Goal: Task Accomplishment & Management: Complete application form

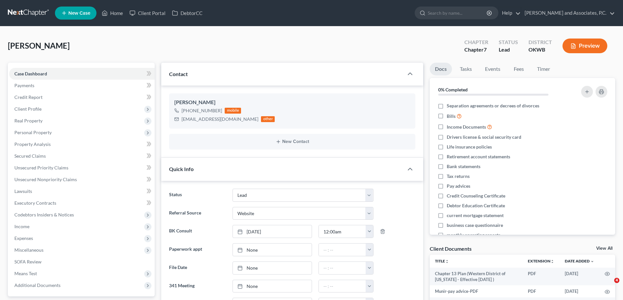
select select "8"
select select "3"
click at [119, 14] on link "Home" at bounding box center [112, 13] width 28 height 12
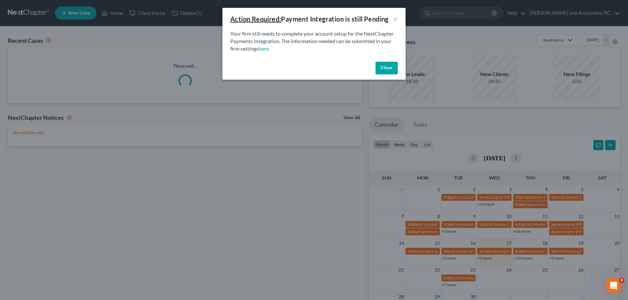
click at [372, 63] on div "Close" at bounding box center [313, 69] width 183 height 21
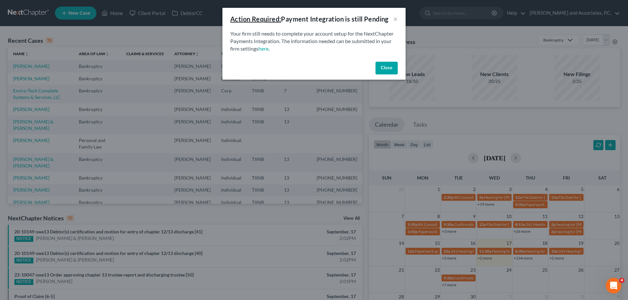
click at [387, 68] on button "Close" at bounding box center [386, 68] width 22 height 13
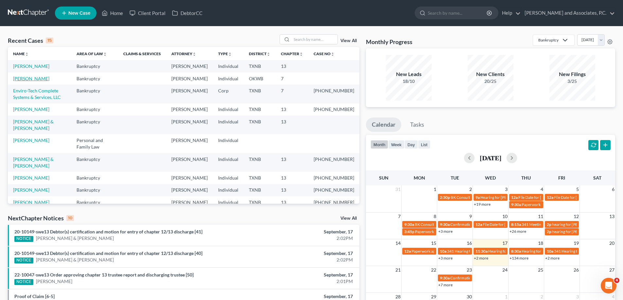
click at [32, 81] on link "[PERSON_NAME]" at bounding box center [31, 79] width 36 height 6
select select "11"
select select "4"
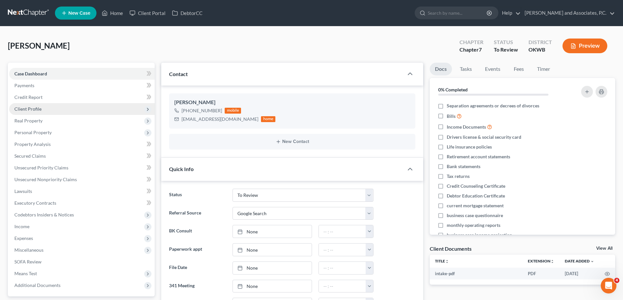
click at [31, 112] on span "Client Profile" at bounding box center [81, 109] width 145 height 12
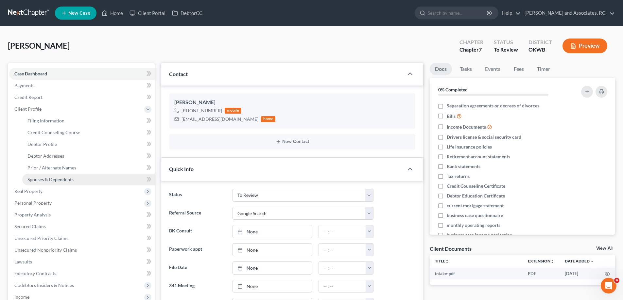
click at [62, 179] on span "Spouses & Dependents" at bounding box center [50, 180] width 46 height 6
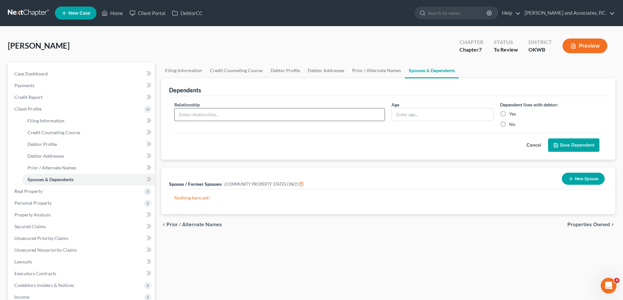
click at [222, 116] on input "text" at bounding box center [280, 115] width 210 height 12
type input "L"
type input "son"
click at [416, 112] on input "text" at bounding box center [442, 115] width 101 height 12
type input "11"
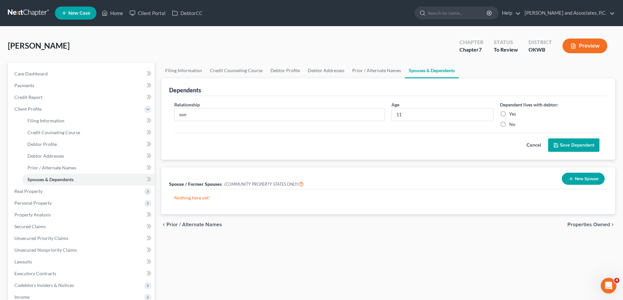
click at [509, 115] on label "Yes" at bounding box center [512, 114] width 7 height 7
click at [512, 115] on input "Yes" at bounding box center [514, 113] width 4 height 4
radio input "true"
click at [571, 147] on button "Save Dependent" at bounding box center [573, 146] width 51 height 14
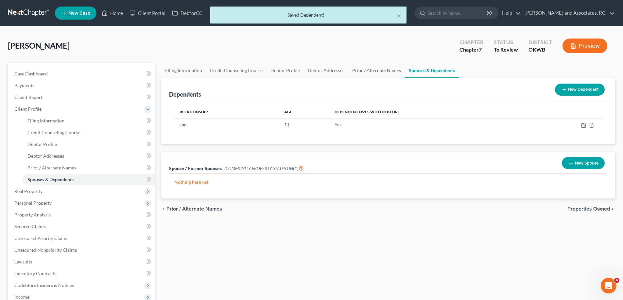
click at [575, 87] on button "New Dependent" at bounding box center [580, 90] width 50 height 12
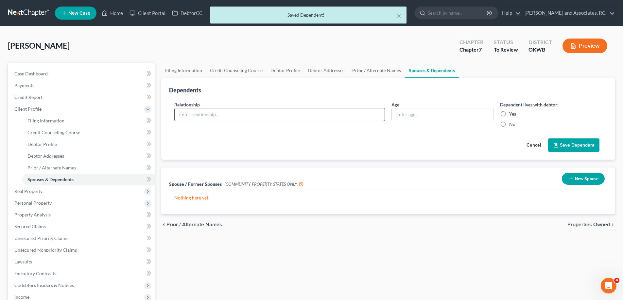
click at [212, 113] on input "text" at bounding box center [280, 115] width 210 height 12
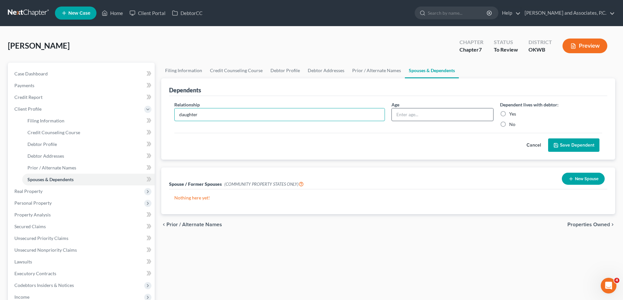
type input "daughter"
click at [402, 115] on input "text" at bounding box center [442, 115] width 101 height 12
type input "8"
click at [509, 114] on label "Yes" at bounding box center [512, 114] width 7 height 7
click at [512, 114] on input "Yes" at bounding box center [514, 113] width 4 height 4
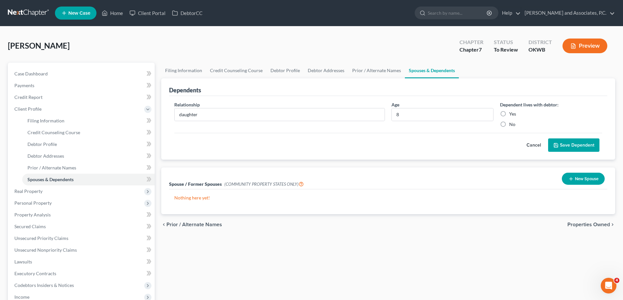
radio input "true"
click at [570, 145] on button "Save Dependent" at bounding box center [573, 146] width 51 height 14
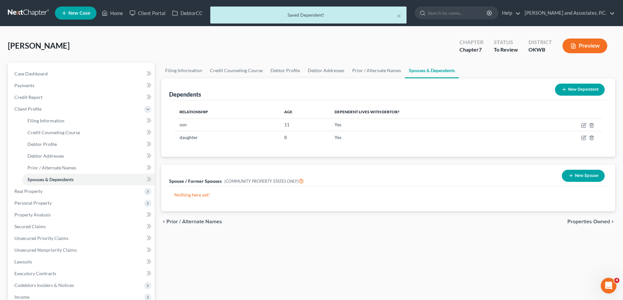
click at [565, 92] on icon at bounding box center [563, 89] width 5 height 5
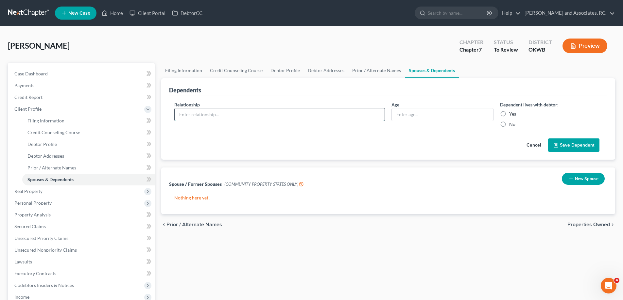
click at [208, 113] on input "text" at bounding box center [280, 115] width 210 height 12
type input "u"
type input "Uncle"
click at [509, 116] on label "Yes" at bounding box center [512, 114] width 7 height 7
click at [512, 115] on input "Yes" at bounding box center [514, 113] width 4 height 4
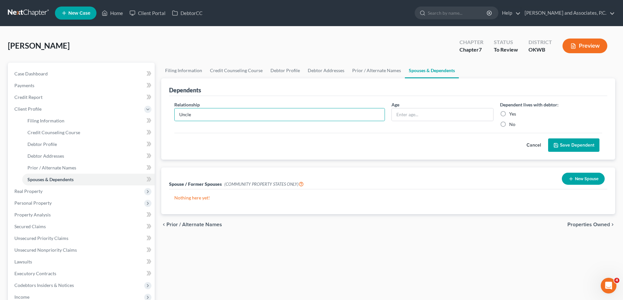
radio input "true"
click at [575, 144] on button "Save Dependent" at bounding box center [573, 146] width 51 height 14
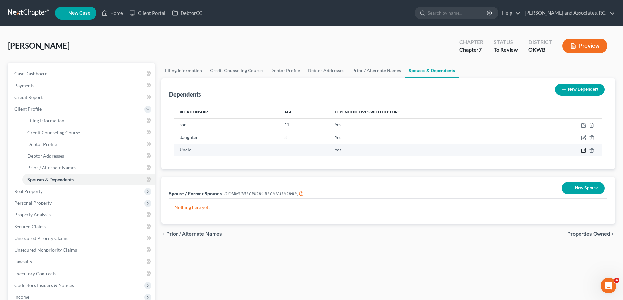
click at [584, 150] on icon "button" at bounding box center [583, 150] width 5 height 5
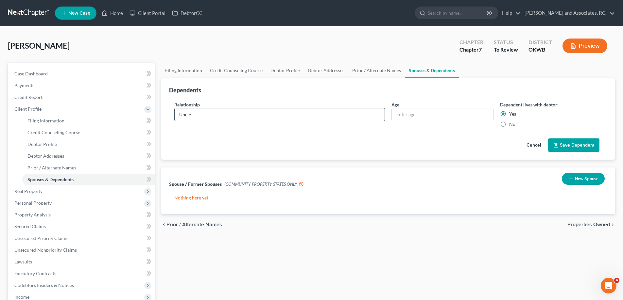
click at [218, 117] on input "Uncle" at bounding box center [280, 115] width 210 height 12
type input "Uncle - [PERSON_NAME] (disabled)"
click at [566, 145] on button "Save Dependent" at bounding box center [573, 146] width 51 height 14
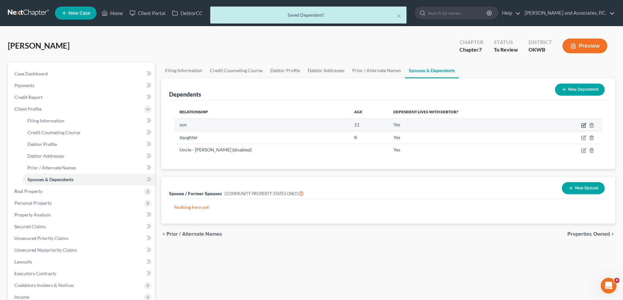
click at [583, 126] on icon "button" at bounding box center [583, 125] width 5 height 5
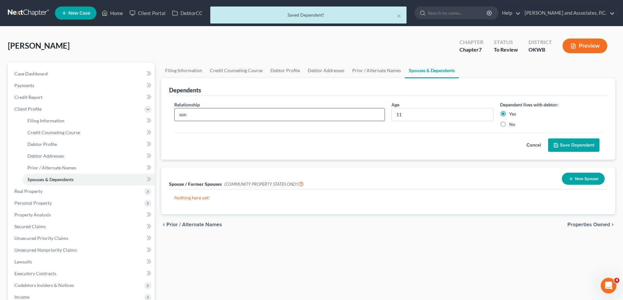
click at [217, 115] on input "son" at bounding box center [280, 115] width 210 height 12
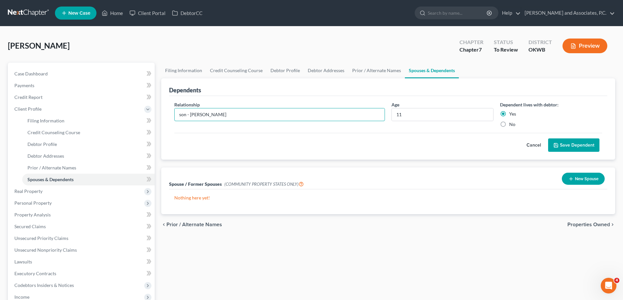
type input "son - [PERSON_NAME]"
click at [564, 146] on button "Save Dependent" at bounding box center [573, 146] width 51 height 14
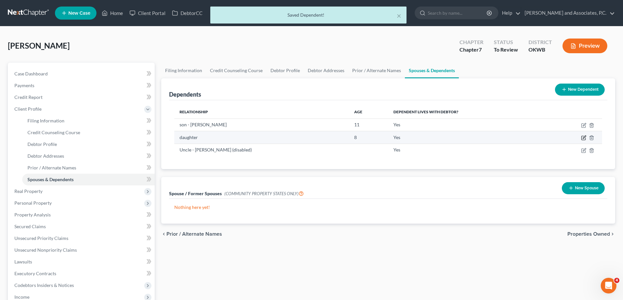
click at [585, 139] on icon "button" at bounding box center [583, 137] width 5 height 5
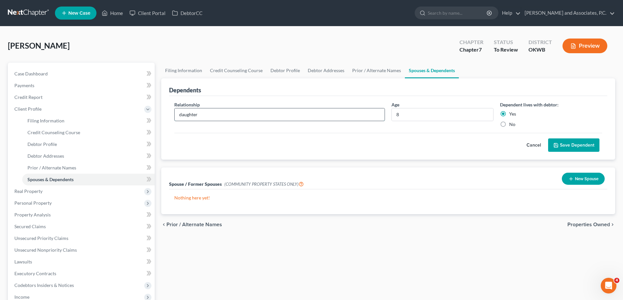
click at [207, 118] on input "daughter" at bounding box center [280, 115] width 210 height 12
type input "daughter - [PERSON_NAME]"
click at [568, 141] on button "Save Dependent" at bounding box center [573, 146] width 51 height 14
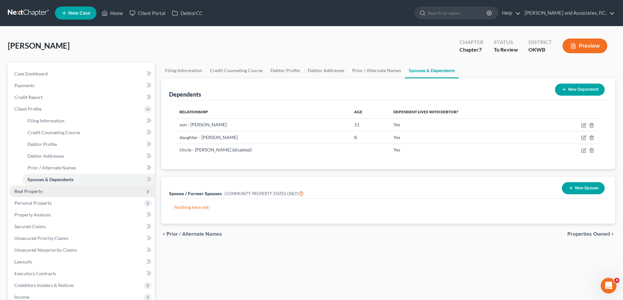
click at [29, 194] on span "Real Property" at bounding box center [81, 192] width 145 height 12
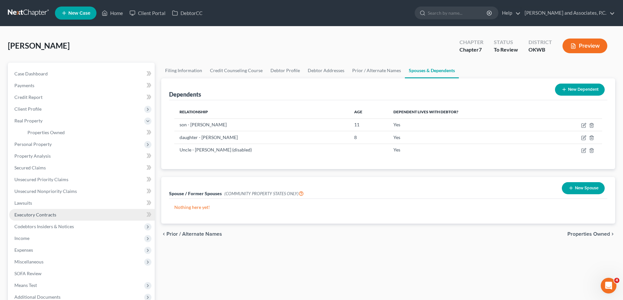
click at [35, 215] on span "Executory Contracts" at bounding box center [35, 215] width 42 height 6
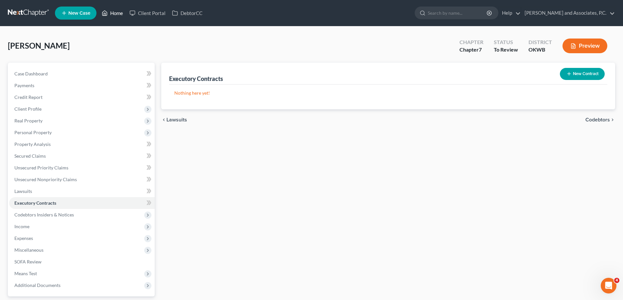
click at [116, 13] on link "Home" at bounding box center [112, 13] width 28 height 12
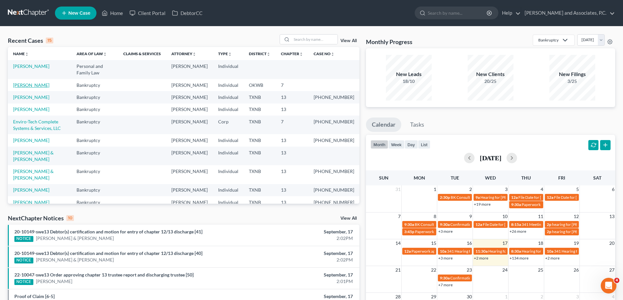
click at [34, 88] on link "[PERSON_NAME]" at bounding box center [31, 85] width 36 height 6
select select "11"
select select "4"
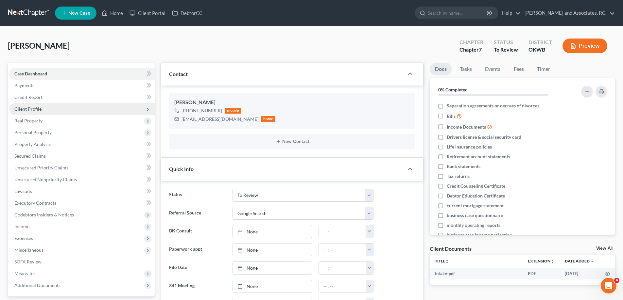
click at [35, 109] on span "Client Profile" at bounding box center [27, 109] width 27 height 6
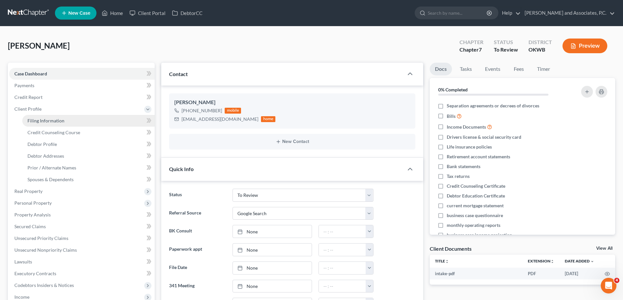
click at [38, 122] on span "Filing Information" at bounding box center [45, 121] width 37 height 6
select select "1"
select select "0"
select select "37"
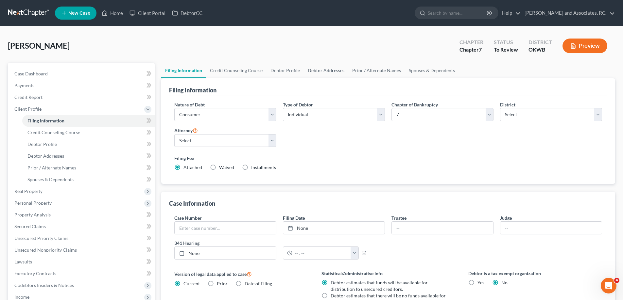
click at [320, 71] on link "Debtor Addresses" at bounding box center [326, 71] width 44 height 16
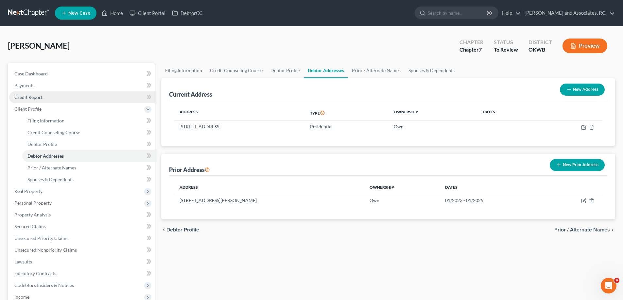
click at [23, 95] on span "Credit Report" at bounding box center [28, 97] width 28 height 6
